Goal: Task Accomplishment & Management: Manage account settings

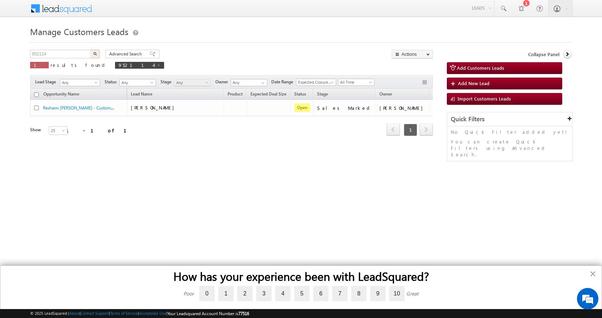
click at [43, 56] on input "952114" at bounding box center [60, 54] width 61 height 9
click at [90, 50] on button "button" at bounding box center [94, 54] width 9 height 9
drag, startPoint x: 51, startPoint y: 51, endPoint x: 13, endPoint y: 58, distance: 37.9
click at [13, 58] on body "Menu Aman Yadav sitar a11@k serve .co.i" at bounding box center [301, 101] width 602 height 203
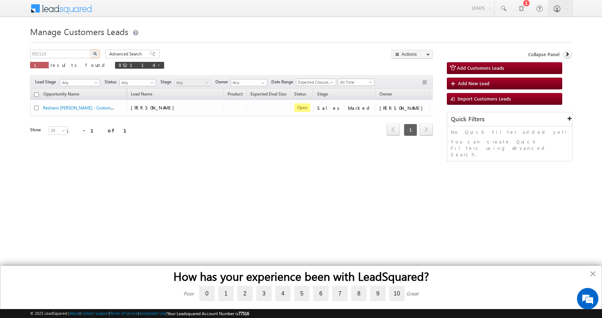
click at [90, 50] on button "button" at bounding box center [94, 54] width 9 height 9
click at [37, 54] on input "952114" at bounding box center [60, 54] width 61 height 9
paste input "92"
type input "952192"
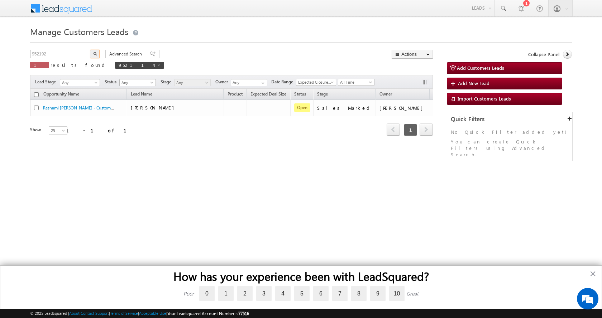
click at [90, 50] on button "button" at bounding box center [94, 54] width 9 height 9
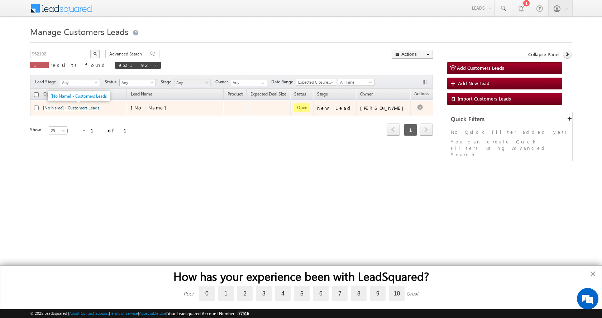
click at [73, 108] on link "[No Name] - Customers Leads" at bounding box center [71, 107] width 56 height 5
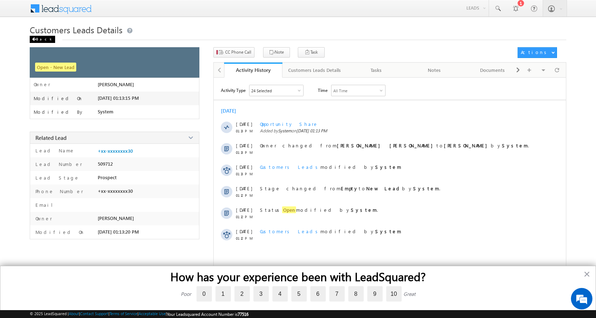
click at [40, 38] on div "Back" at bounding box center [42, 39] width 25 height 7
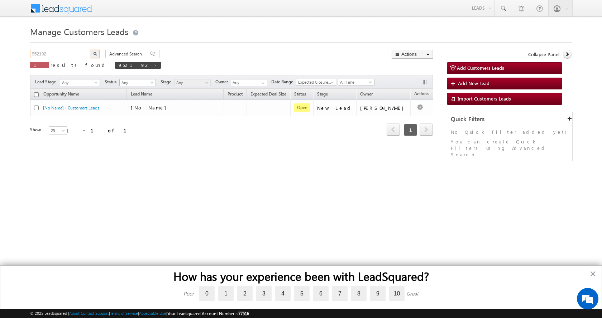
click at [43, 53] on input "952192" at bounding box center [60, 54] width 61 height 9
click at [90, 50] on button "button" at bounding box center [94, 54] width 9 height 9
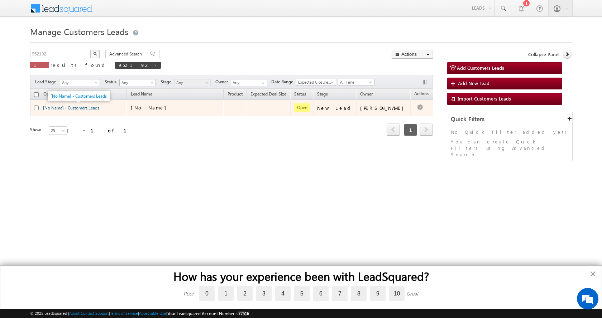
click at [77, 107] on link "[No Name] - Customers Leads" at bounding box center [71, 107] width 56 height 5
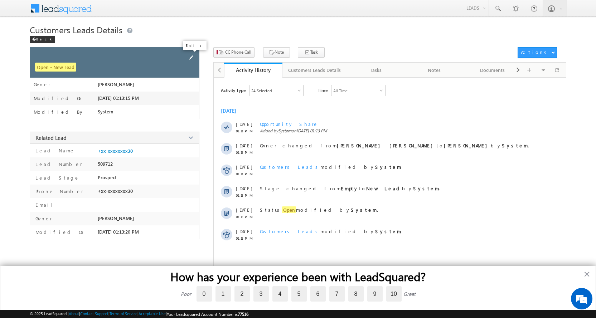
click at [191, 57] on span at bounding box center [191, 58] width 8 height 8
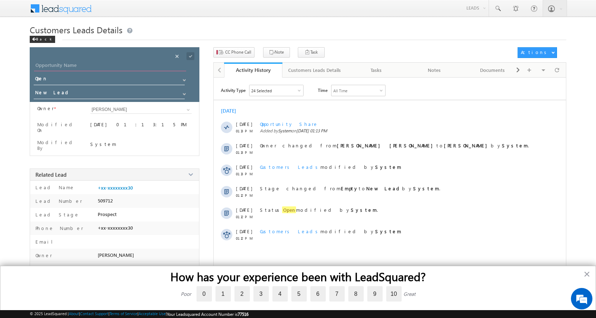
click at [66, 63] on input "Opportunity Name" at bounding box center [110, 66] width 152 height 10
paste input "Shri Mati"
type input "Shri Mati"
click at [186, 95] on span at bounding box center [185, 94] width 6 height 6
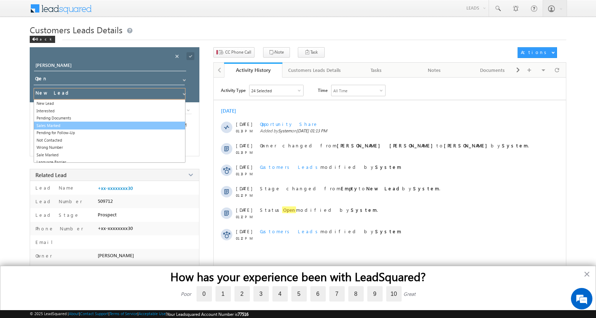
click at [61, 124] on link "Sales Marked" at bounding box center [110, 126] width 152 height 8
type input "Sales Marked"
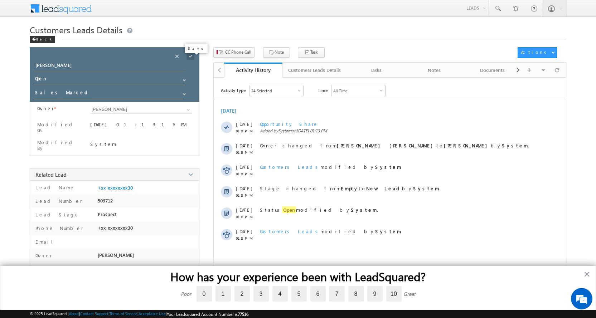
click at [192, 56] on span at bounding box center [191, 56] width 8 height 8
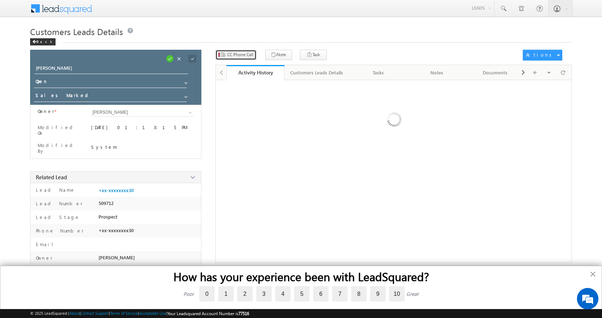
click at [233, 54] on span "CC Phone Call" at bounding box center [240, 55] width 26 height 6
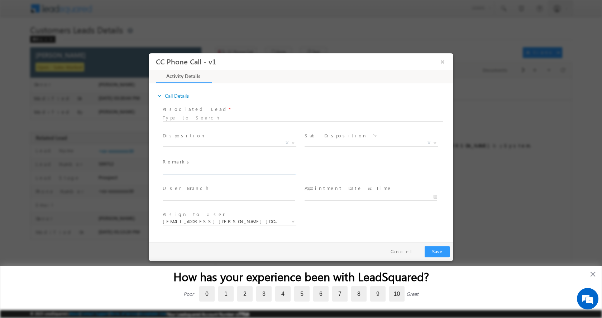
click at [174, 168] on input "text" at bounding box center [229, 170] width 133 height 7
paste input "Shri Mati -9669017892-TOP UP -5-6 L- Gwalior"
type input "Shri Mati -9669017892-TOP UP -5-6 L- Gwalior"
click at [294, 141] on b at bounding box center [293, 142] width 4 height 3
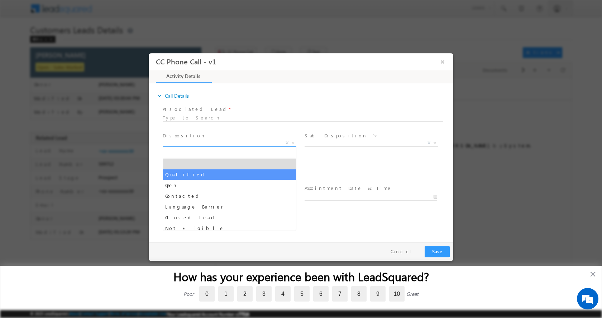
select select "Qualified"
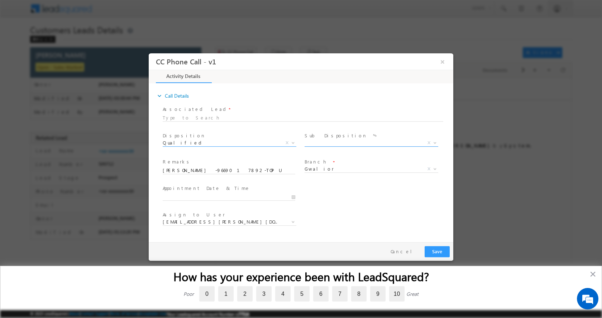
click at [433, 141] on b at bounding box center [435, 142] width 4 height 3
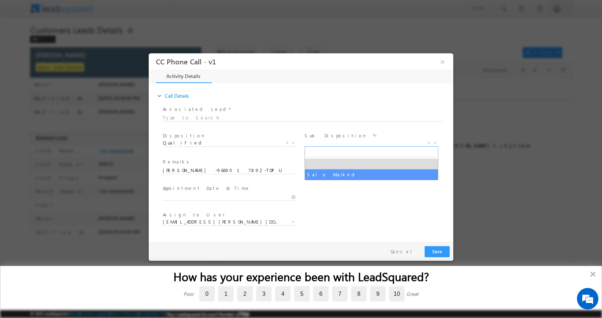
select select "Sale Marked"
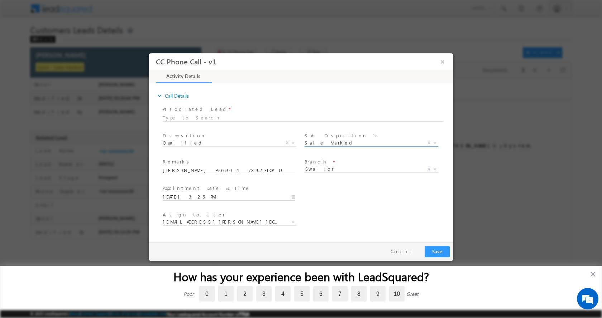
click at [292, 198] on input "10/01/2025 3:26 PM" at bounding box center [229, 196] width 133 height 7
type input "10/02/2025 3:26 PM"
click at [441, 248] on button "Save" at bounding box center [436, 251] width 25 height 11
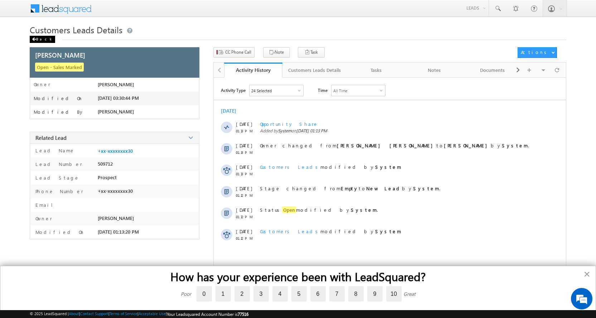
click at [35, 42] on div "Back" at bounding box center [42, 39] width 25 height 7
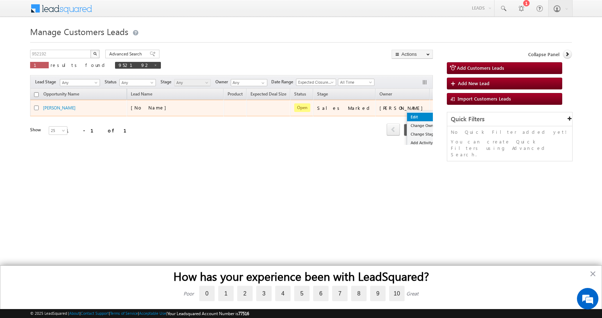
click at [407, 117] on link "Edit" at bounding box center [425, 117] width 36 height 9
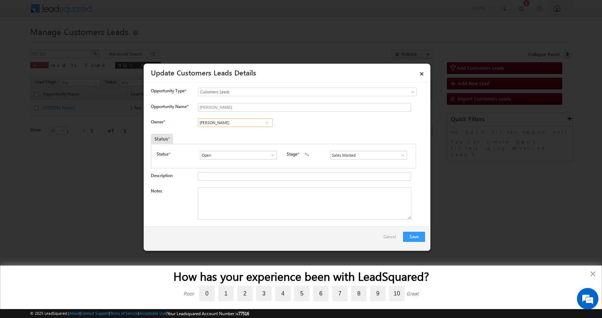
click at [207, 124] on input "Vikas Halwai" at bounding box center [235, 123] width 75 height 9
paste input "shal Ghorpade"
click at [231, 136] on span "vishal.g@sgrlimited.in" at bounding box center [233, 136] width 64 height 5
type input "[PERSON_NAME]"
click at [232, 206] on textarea "Notes" at bounding box center [304, 204] width 213 height 32
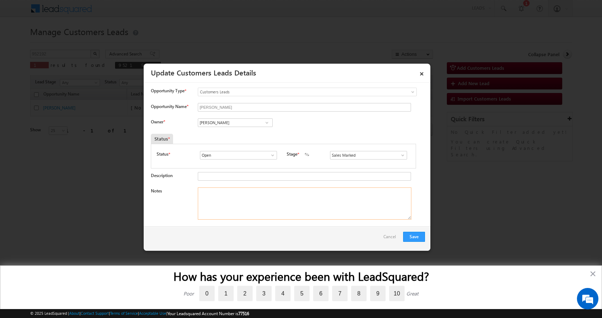
paste textarea "Shri Mati -9669017892-TOP UP -5-6 L- Gwalior"
type textarea "Shri Mati -9669017892-TOP UP -5-6 L- Gwalior"
click at [413, 237] on button "Save" at bounding box center [414, 237] width 22 height 10
